Goal: Transaction & Acquisition: Obtain resource

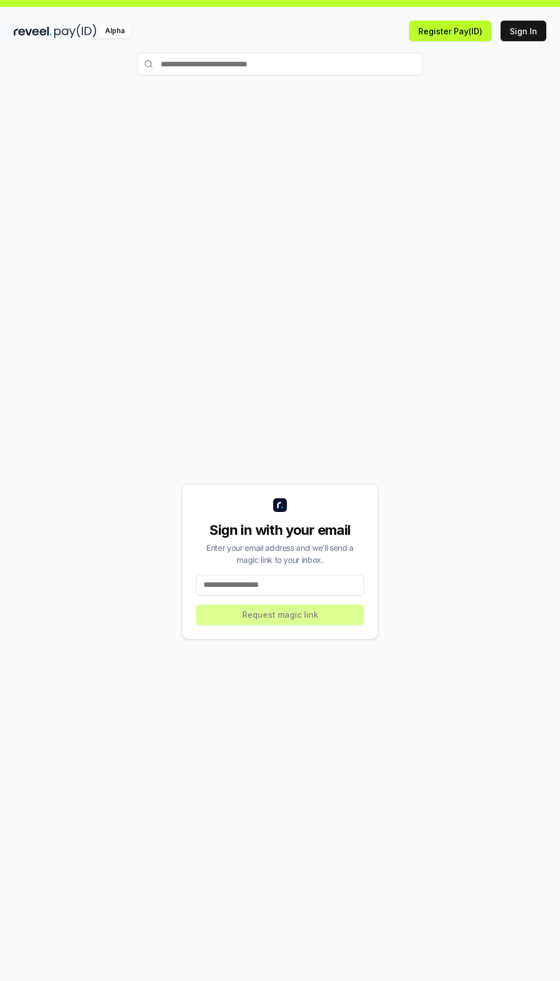
scroll to position [17, 0]
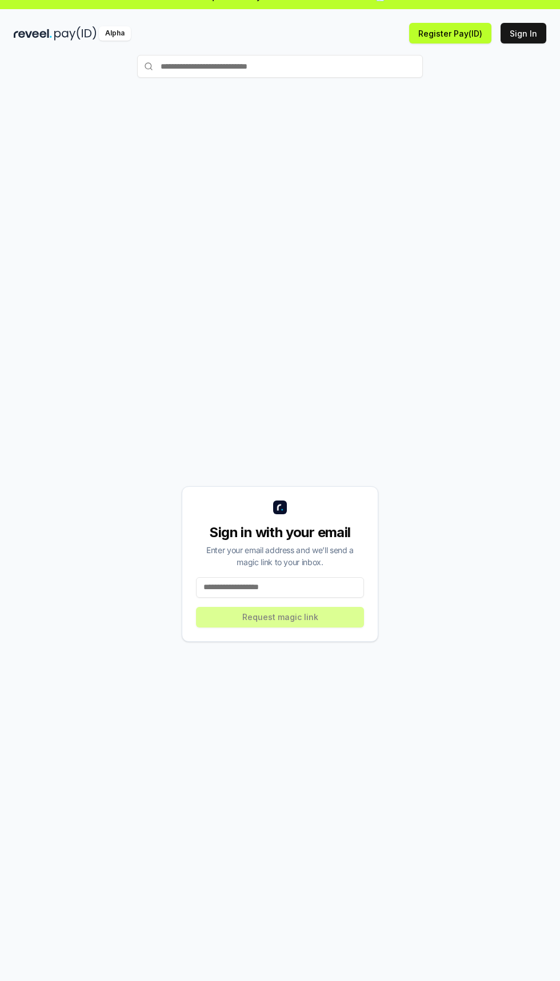
click at [224, 598] on input at bounding box center [280, 587] width 168 height 21
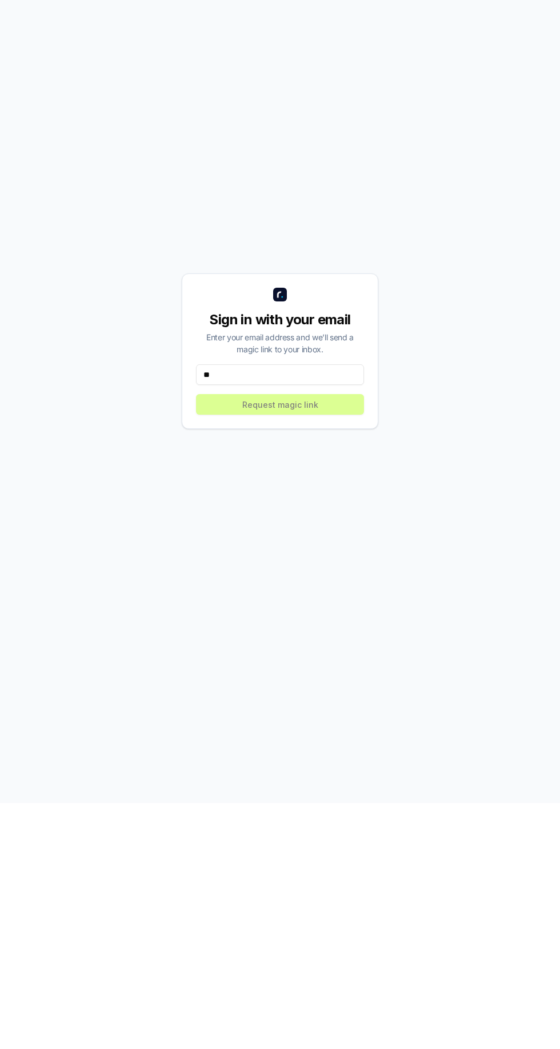
type input "*"
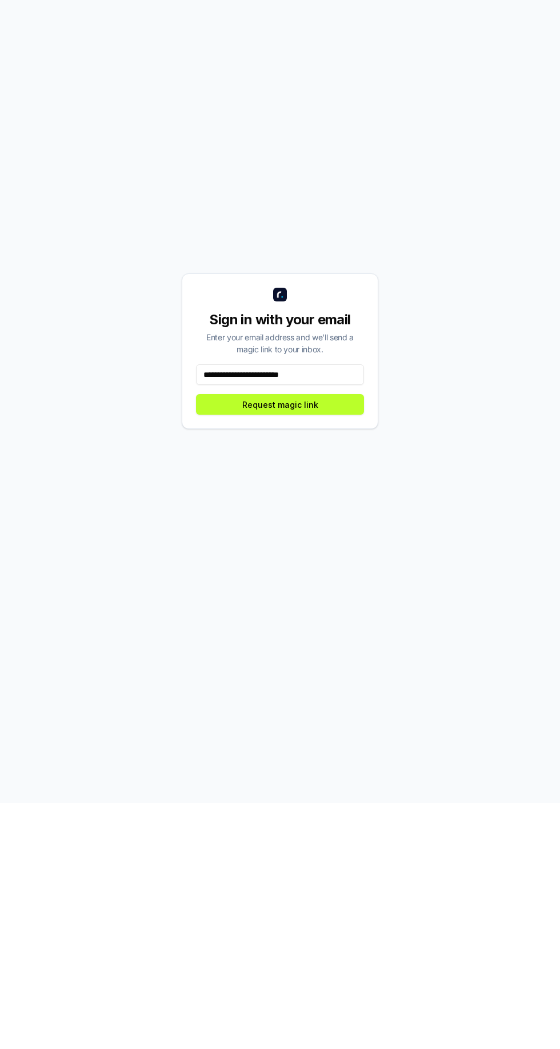
type input "**********"
click at [344, 661] on button "Request magic link" at bounding box center [280, 650] width 168 height 21
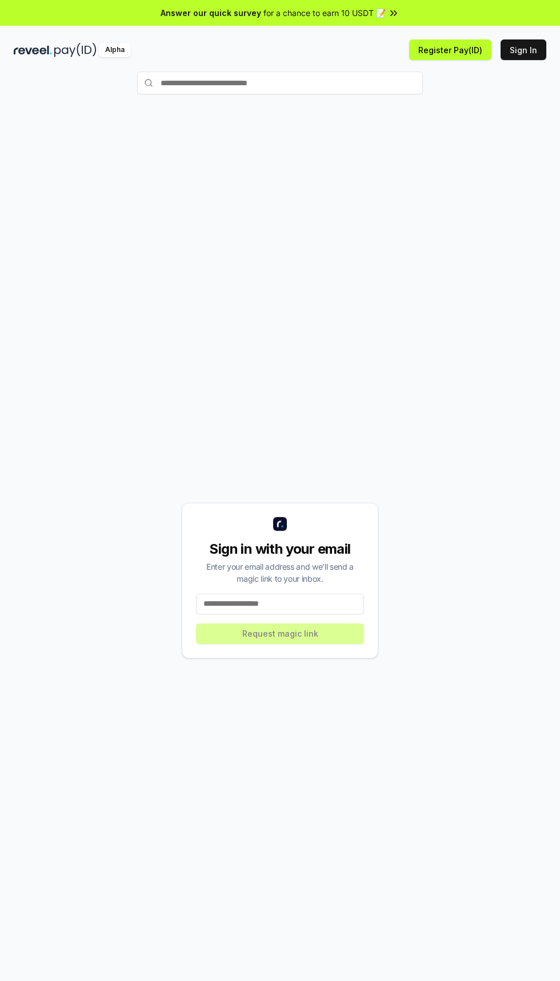
click at [439, 53] on button "Register Pay(ID)" at bounding box center [450, 49] width 82 height 21
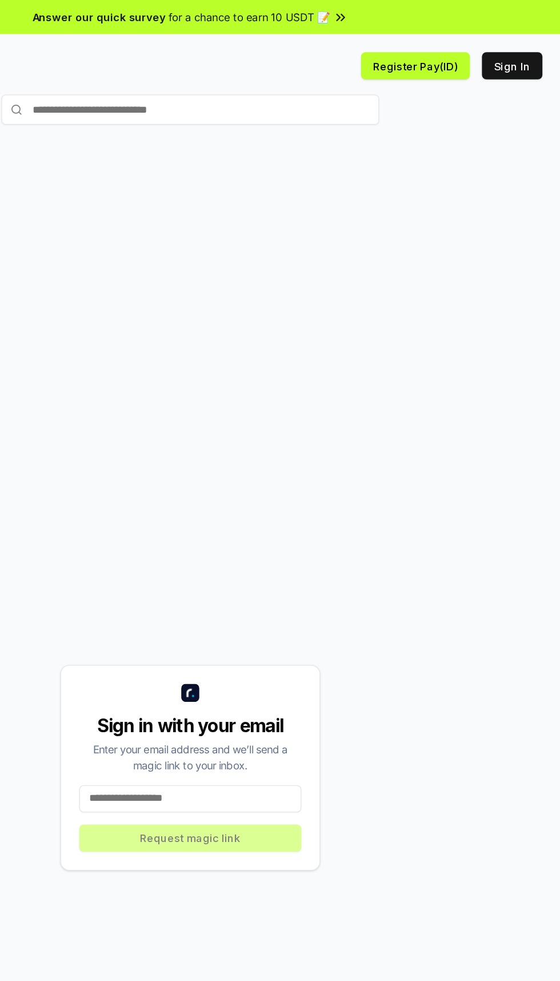
click at [471, 49] on button "Register Pay(ID)" at bounding box center [450, 49] width 82 height 21
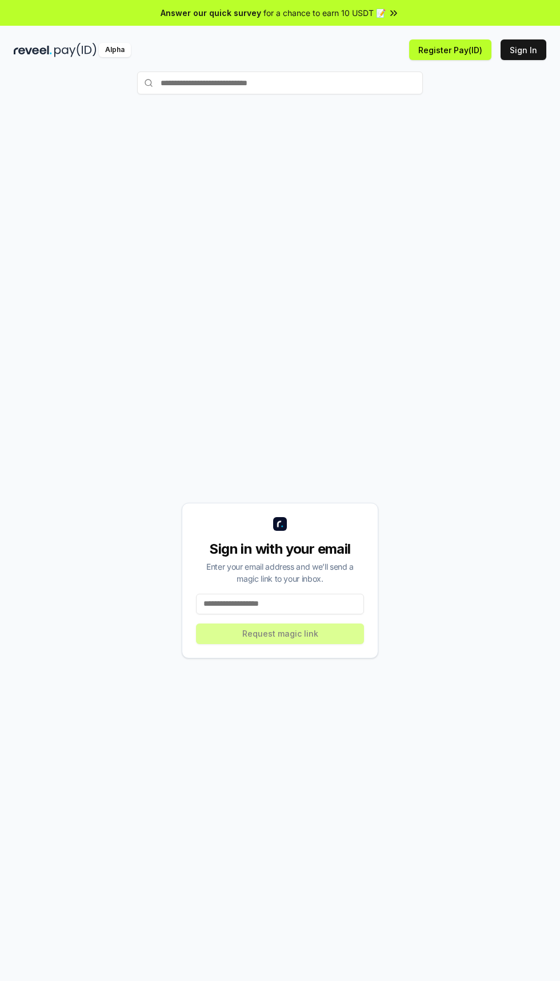
click at [54, 46] on div "Alpha" at bounding box center [147, 50] width 266 height 14
click at [307, 614] on input at bounding box center [280, 604] width 168 height 21
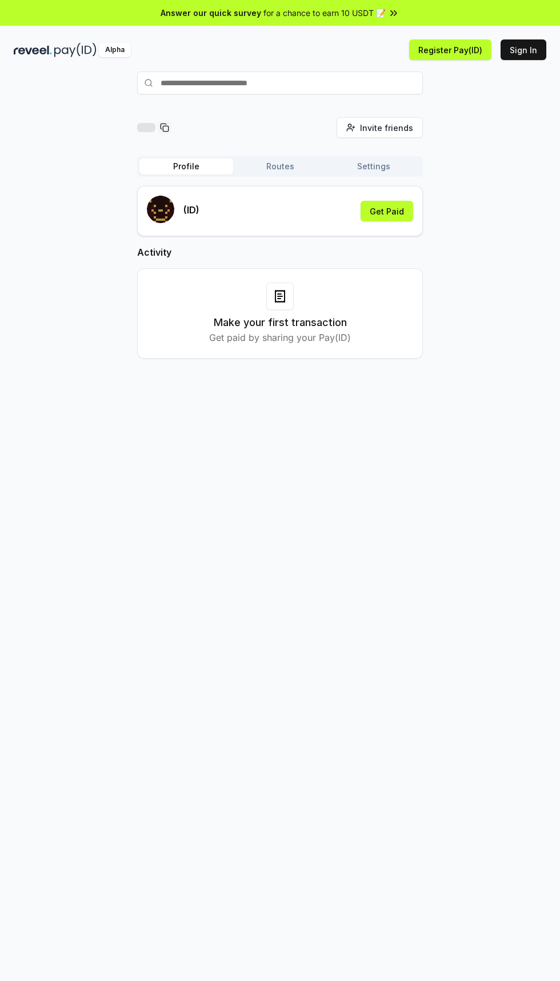
click at [515, 57] on button "Sign In" at bounding box center [524, 49] width 46 height 21
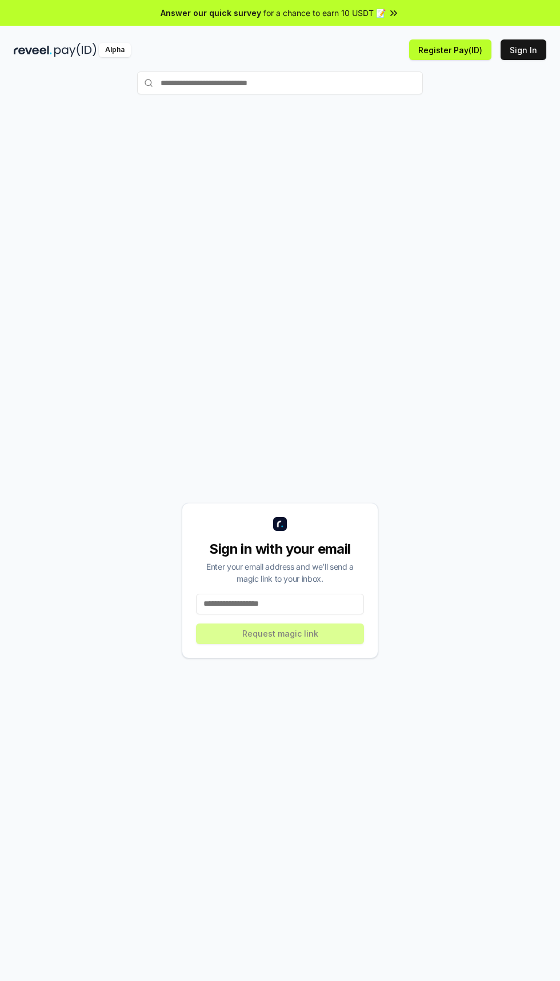
click at [307, 614] on input at bounding box center [280, 604] width 168 height 21
